Goal: Information Seeking & Learning: Check status

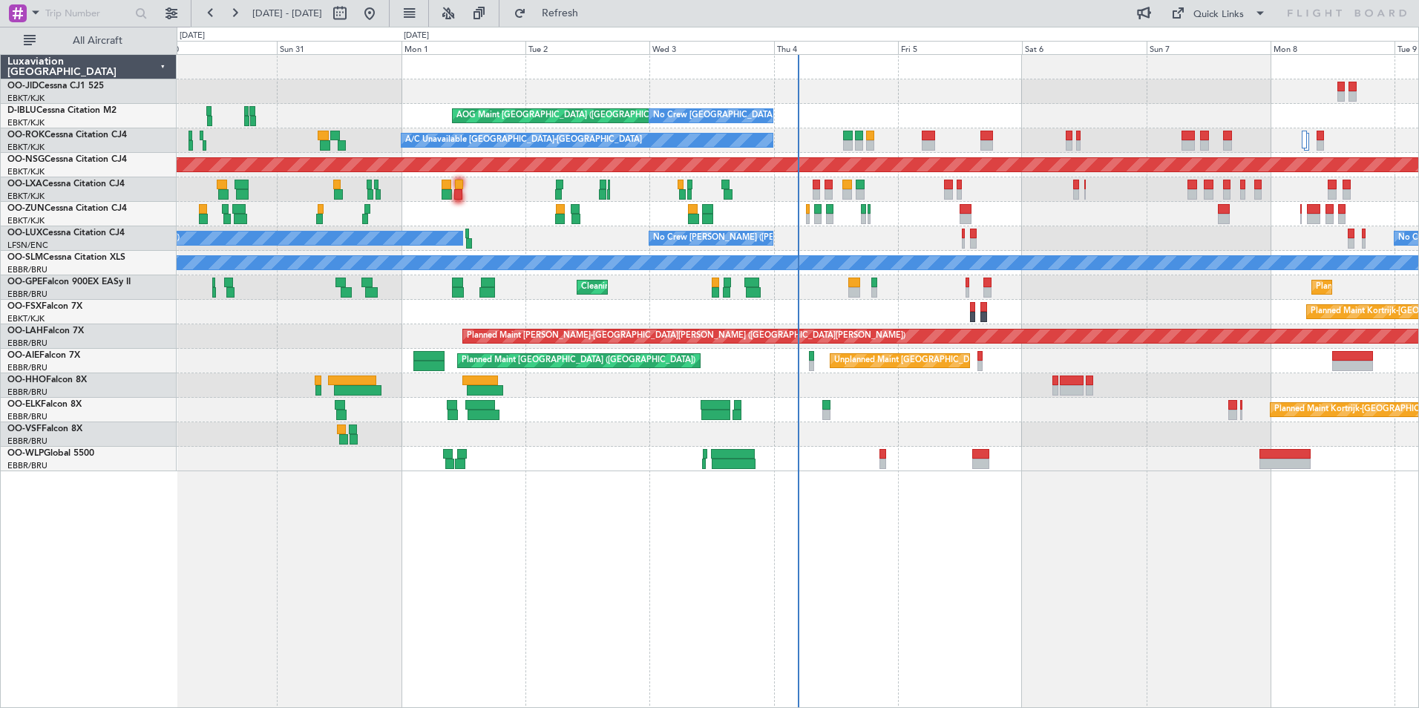
drag, startPoint x: 1081, startPoint y: 317, endPoint x: 627, endPoint y: 286, distance: 455.3
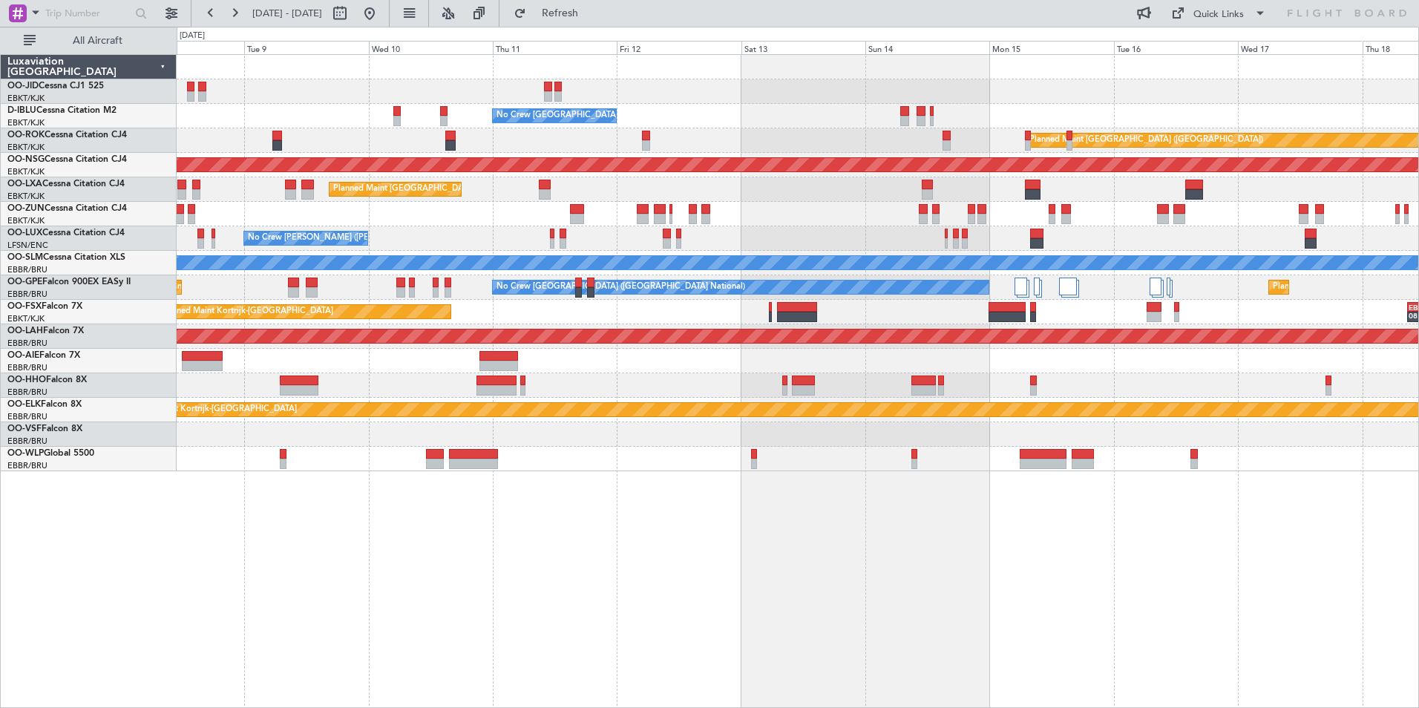
click at [592, 559] on div "No Crew [GEOGRAPHIC_DATA] ([GEOGRAPHIC_DATA] National) Planned Maint [GEOGRAPHI…" at bounding box center [798, 381] width 1242 height 654
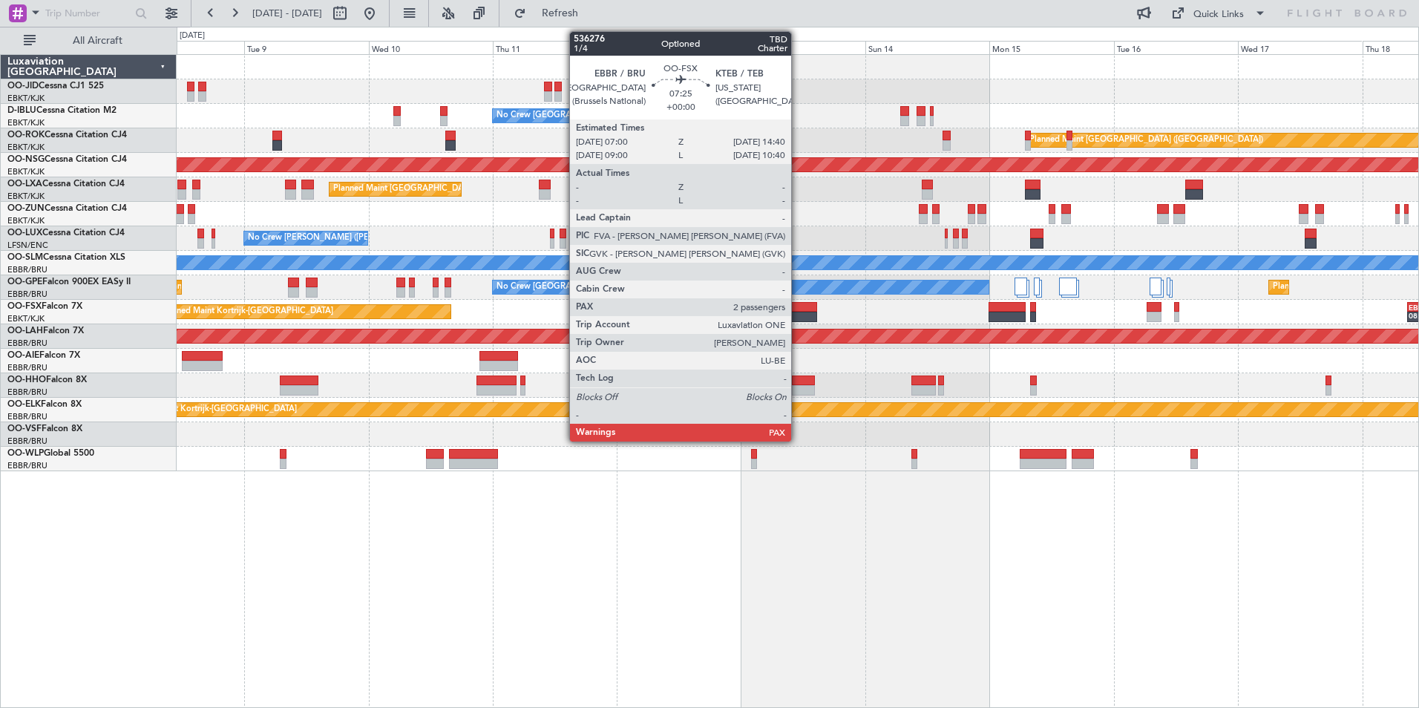
click at [798, 318] on div at bounding box center [797, 317] width 40 height 10
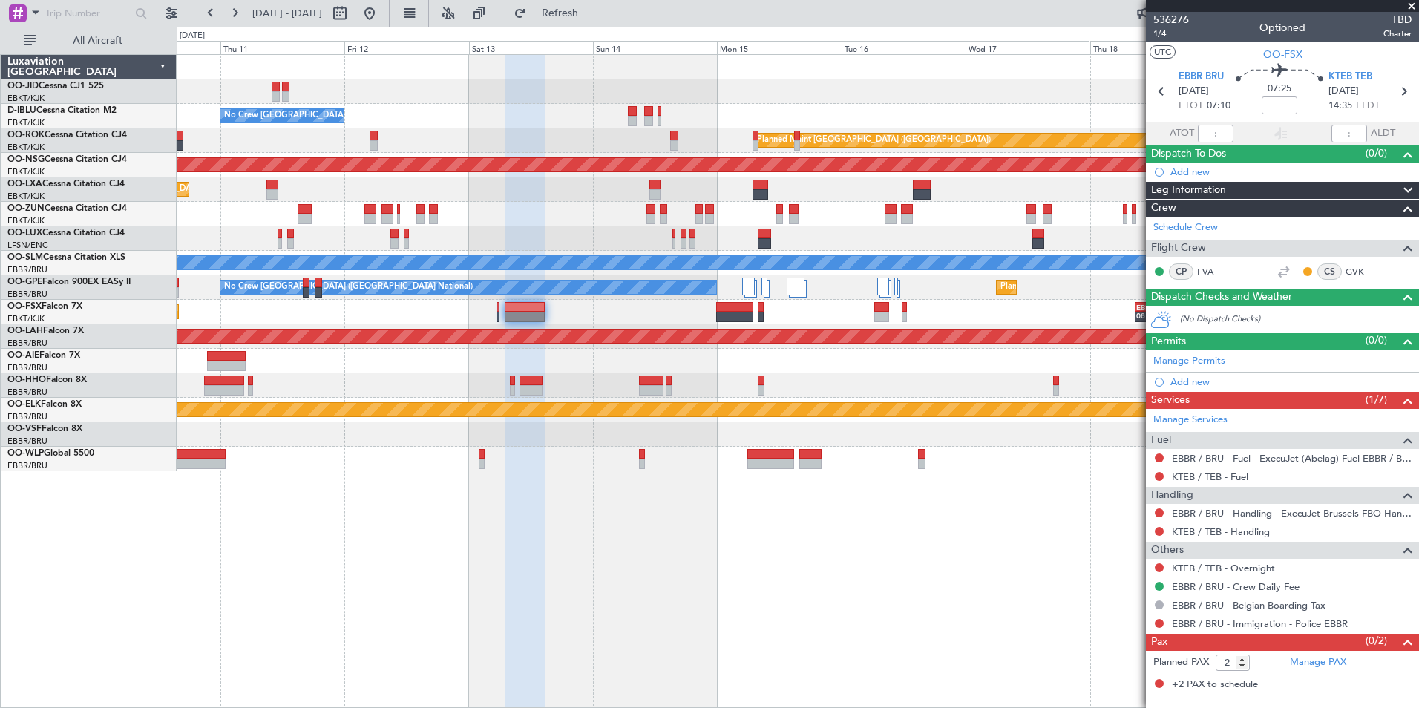
click at [683, 404] on div "No Crew [GEOGRAPHIC_DATA] ([GEOGRAPHIC_DATA] National) Planned Maint [GEOGRAPHI…" at bounding box center [798, 263] width 1242 height 416
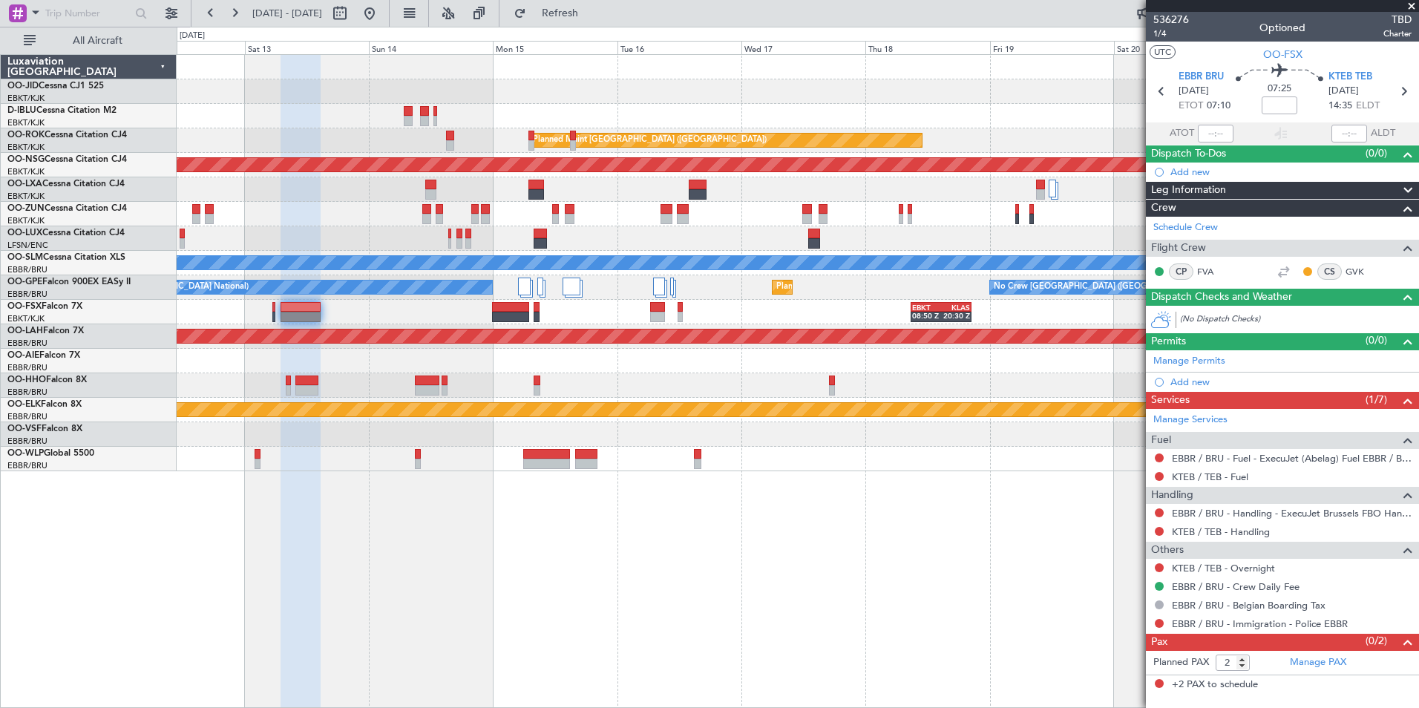
click at [651, 378] on div "No Crew [GEOGRAPHIC_DATA] ([GEOGRAPHIC_DATA] National) Planned Maint [GEOGRAPHI…" at bounding box center [798, 263] width 1242 height 416
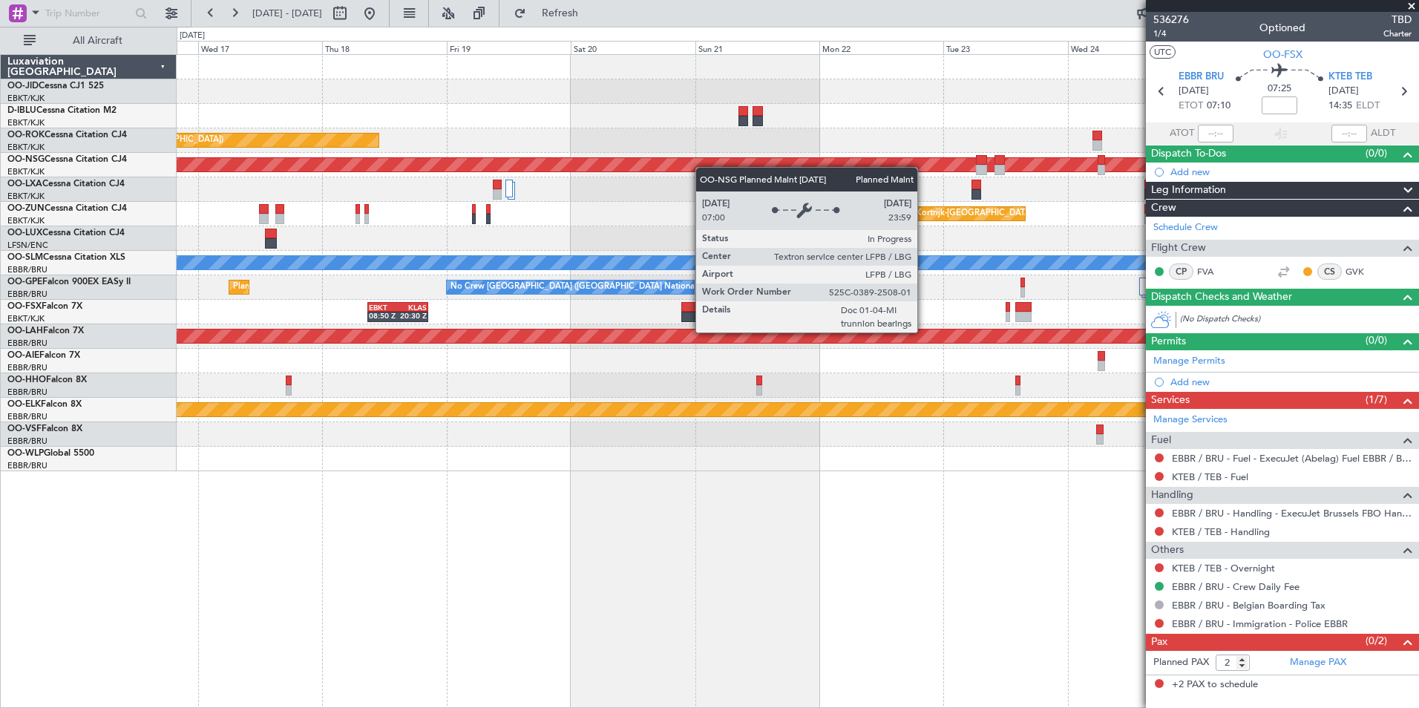
click at [550, 191] on div "Planned Maint Kortrijk-[GEOGRAPHIC_DATA] A/C Unavailable [GEOGRAPHIC_DATA] ([GE…" at bounding box center [798, 263] width 1242 height 416
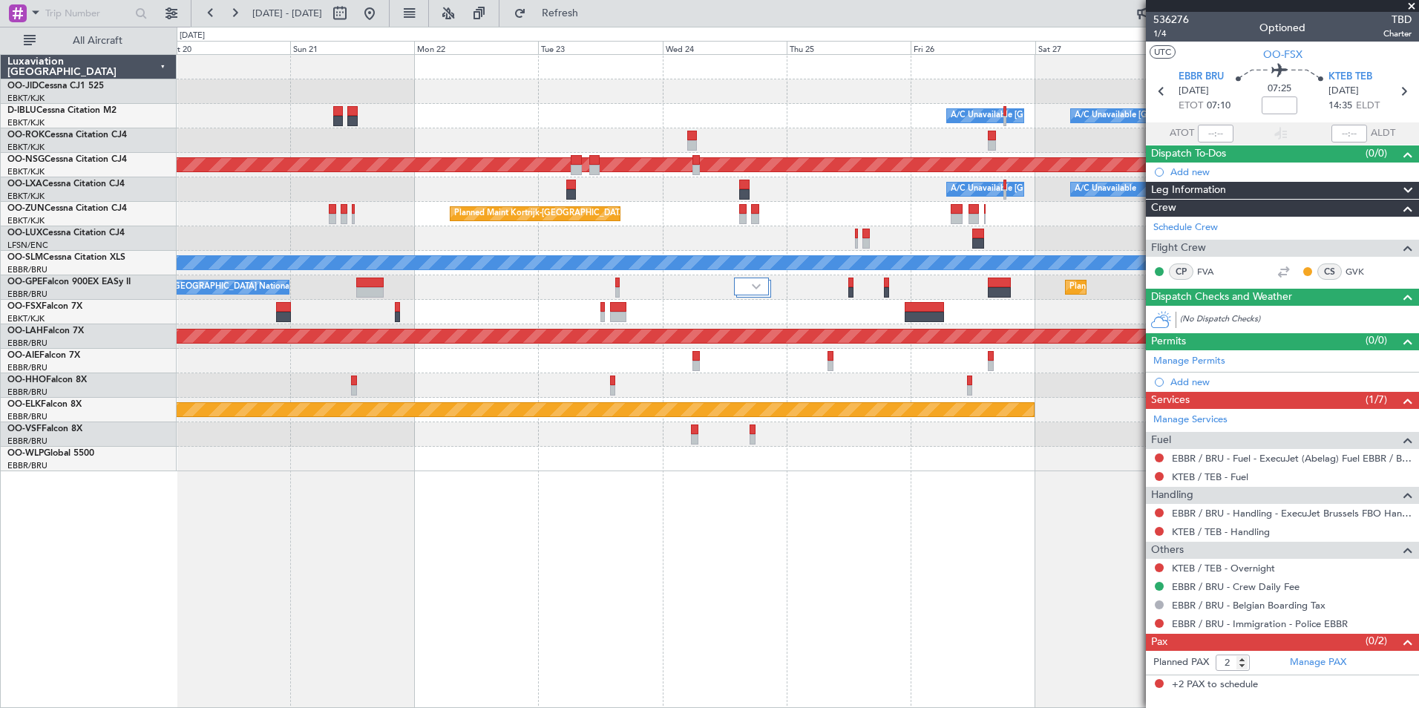
click at [468, 225] on div "Planned Maint Kortrijk-[GEOGRAPHIC_DATA]" at bounding box center [798, 214] width 1242 height 24
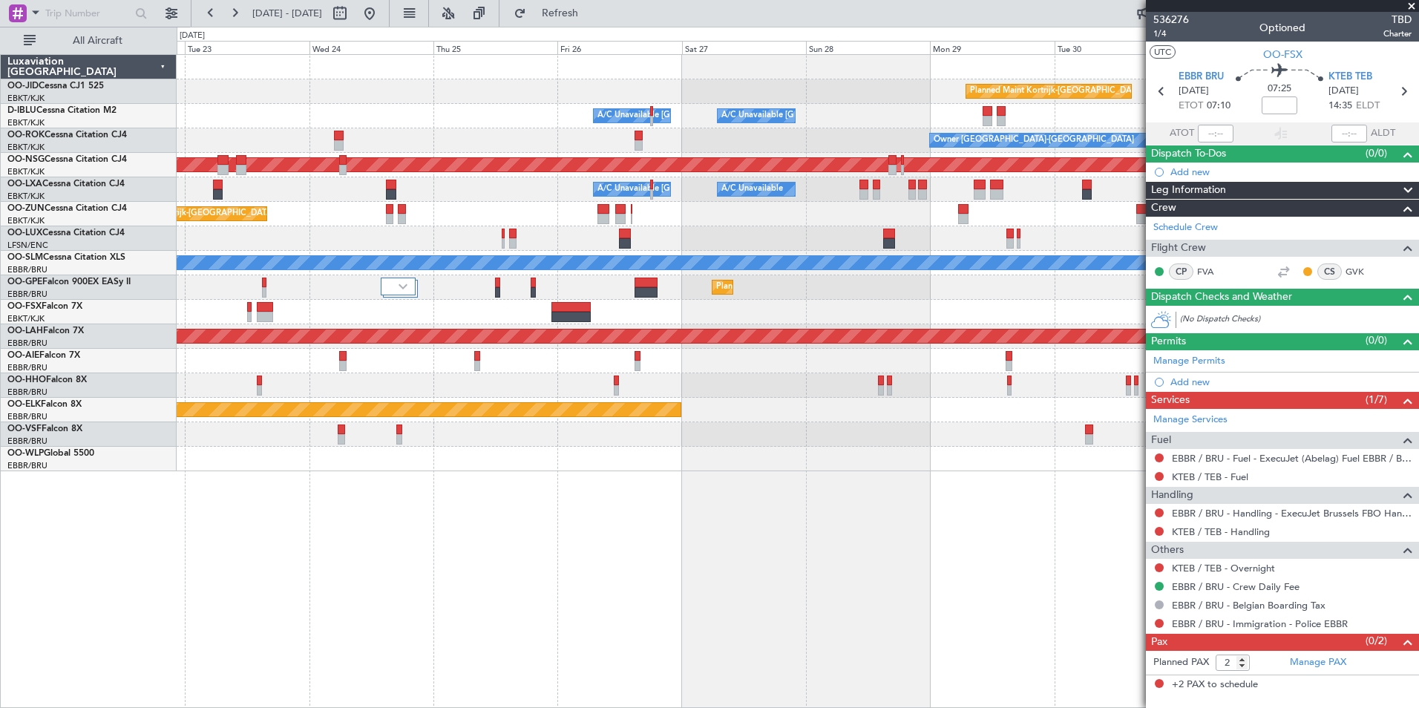
click at [590, 297] on div "Planned Maint [GEOGRAPHIC_DATA] ([GEOGRAPHIC_DATA] National) No Crew [GEOGRAPHI…" at bounding box center [798, 287] width 1242 height 24
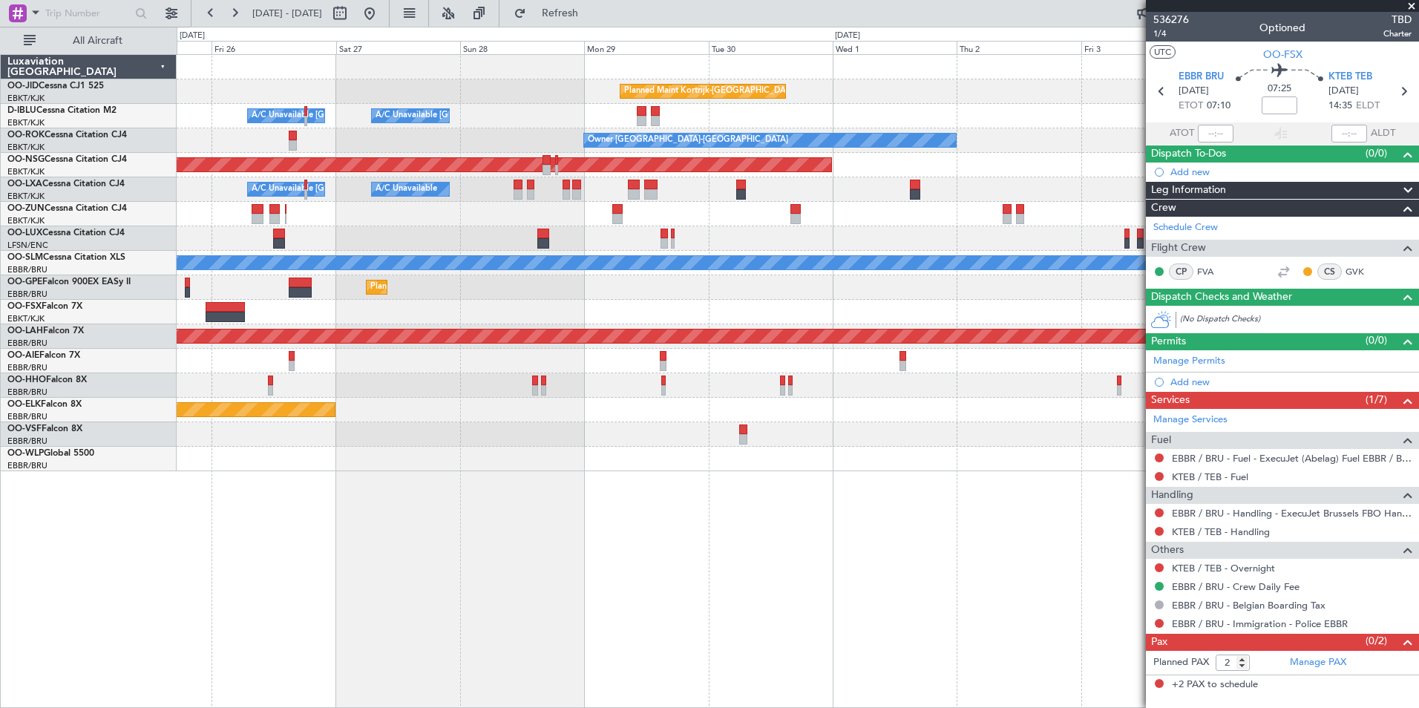
click at [546, 347] on div "Planned Maint Kortrijk-[GEOGRAPHIC_DATA] A/C Unavailable [GEOGRAPHIC_DATA] ([GE…" at bounding box center [798, 263] width 1242 height 416
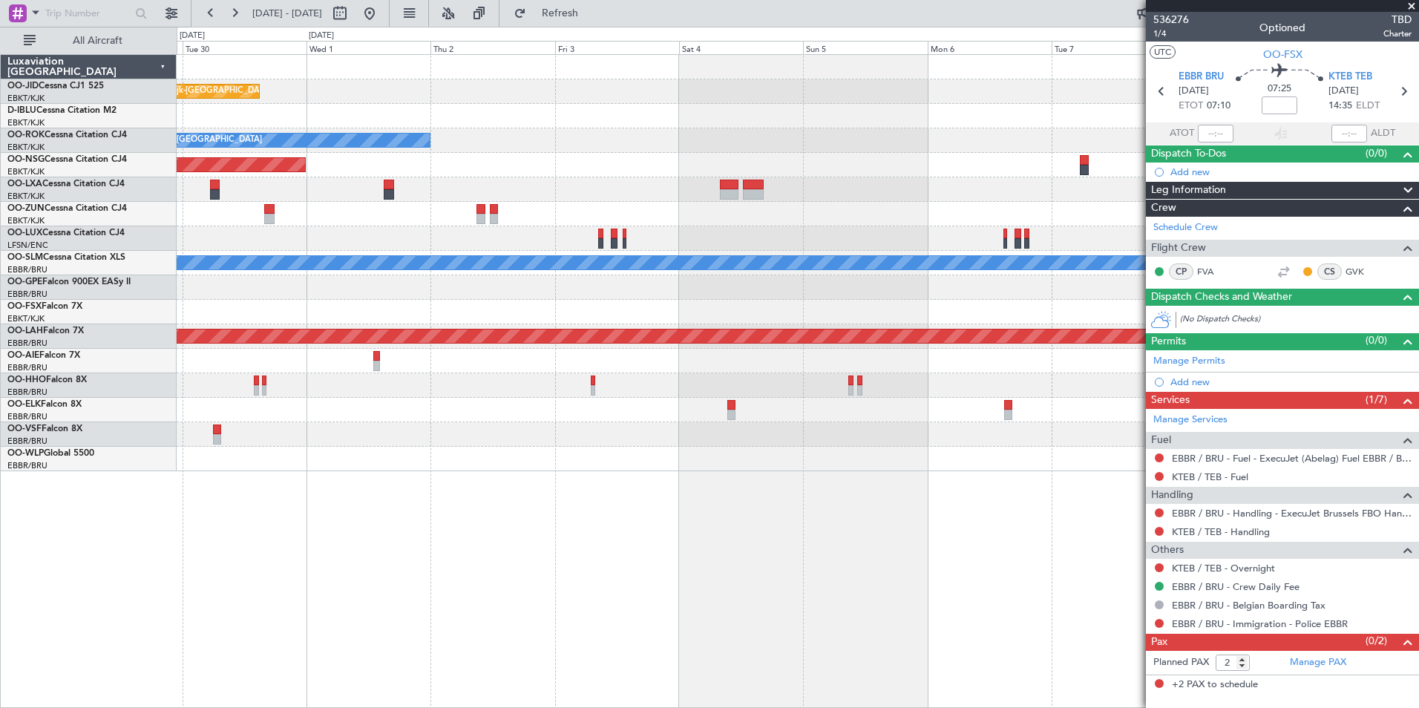
click at [455, 288] on div "Planned Maint Kortrijk-[GEOGRAPHIC_DATA] A/C Unavailable [GEOGRAPHIC_DATA]-[GEO…" at bounding box center [798, 263] width 1242 height 416
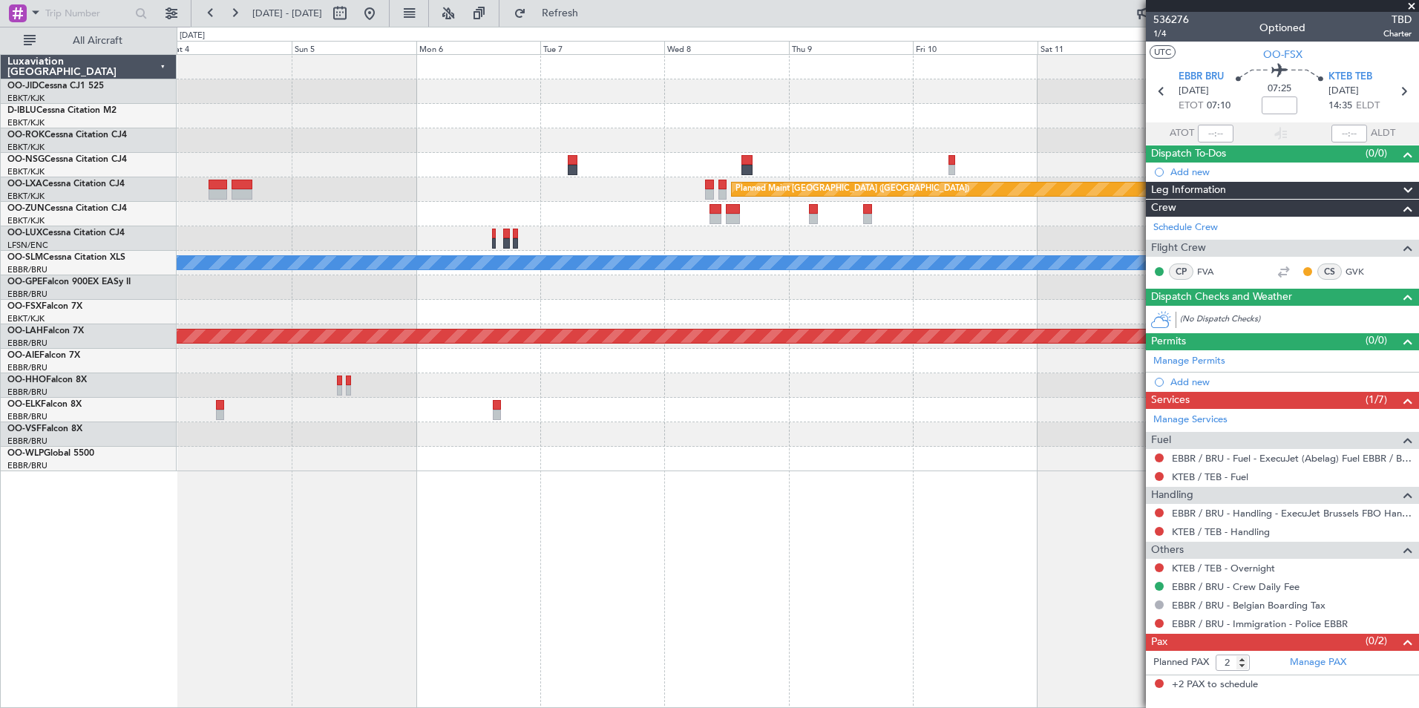
click at [330, 301] on div "Owner [GEOGRAPHIC_DATA]-[GEOGRAPHIC_DATA] Planned Maint [GEOGRAPHIC_DATA] ([GEO…" at bounding box center [798, 263] width 1242 height 416
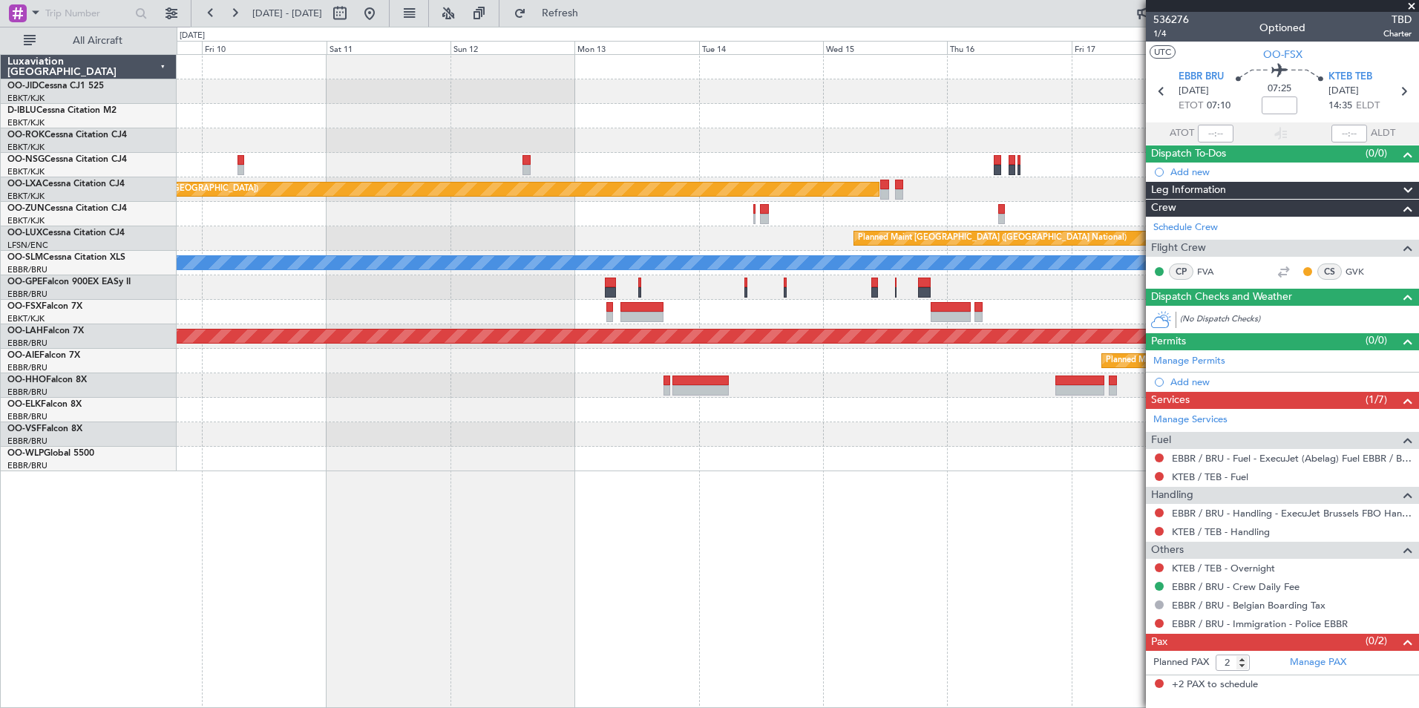
click at [220, 307] on div at bounding box center [798, 312] width 1242 height 24
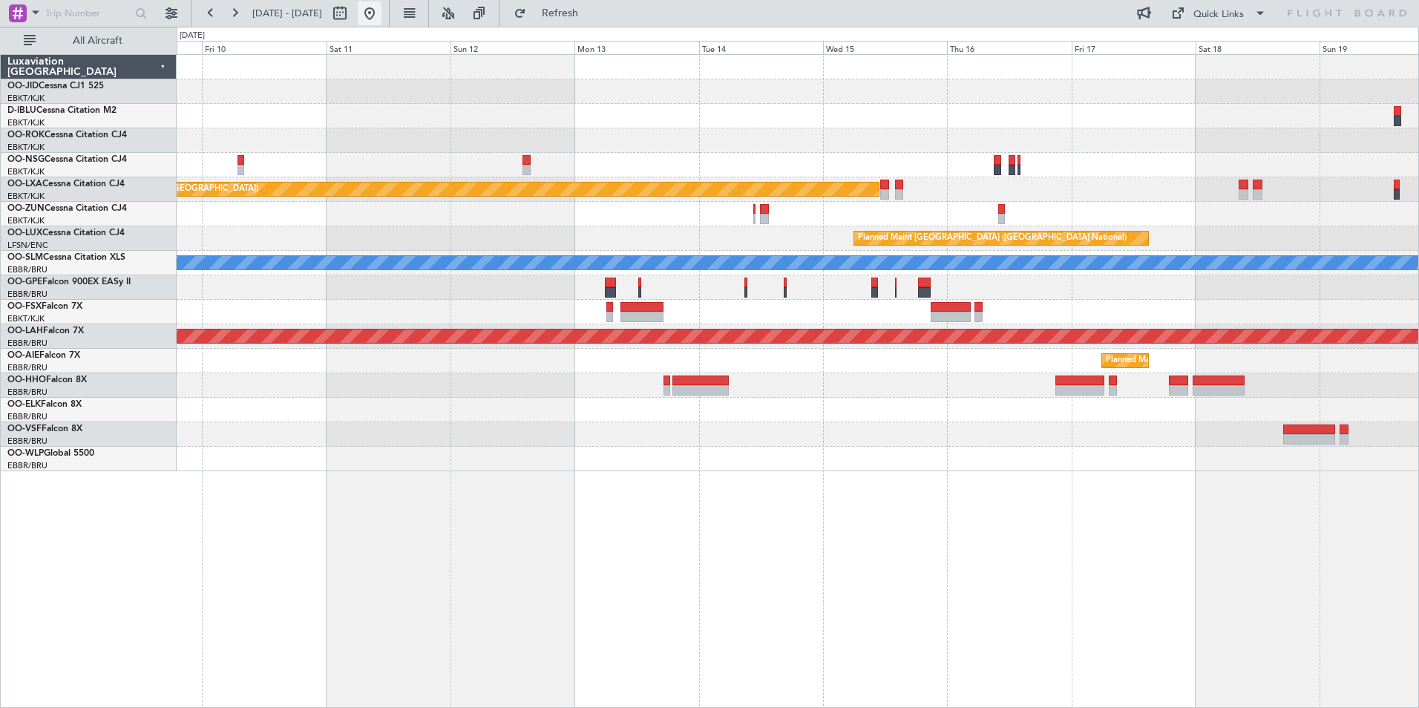
click at [381, 16] on button at bounding box center [370, 13] width 24 height 24
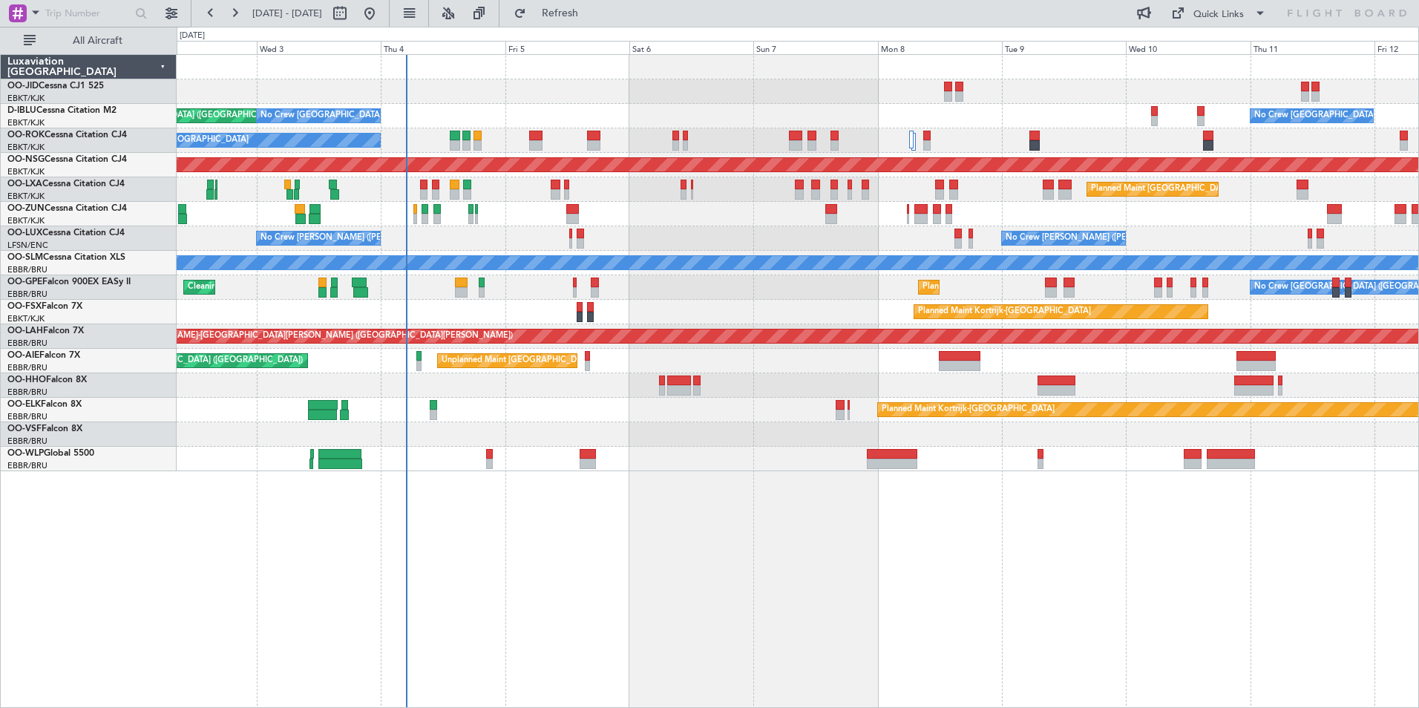
click at [713, 559] on div "AOG Maint [GEOGRAPHIC_DATA] ([GEOGRAPHIC_DATA] National) No Crew [GEOGRAPHIC_DA…" at bounding box center [798, 381] width 1242 height 654
